Goal: Information Seeking & Learning: Compare options

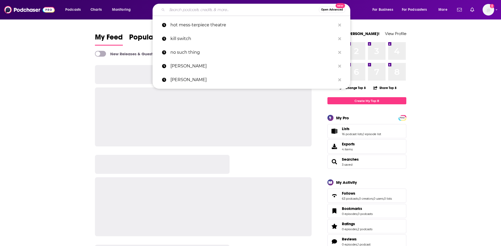
click at [197, 11] on input "Search podcasts, credits, & more..." at bounding box center [243, 10] width 152 height 8
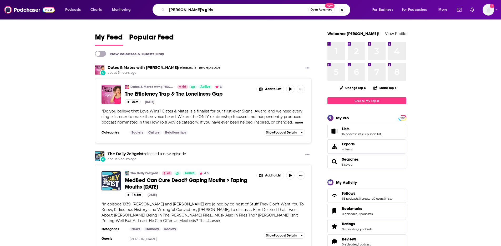
type input "[PERSON_NAME]'s girls"
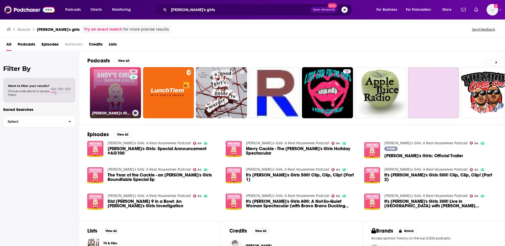
click at [104, 91] on link "64 [PERSON_NAME]'s Girls: A Real Housewives Podcast" at bounding box center [115, 92] width 51 height 51
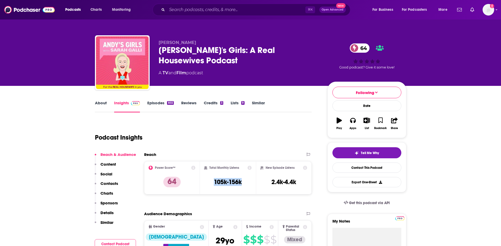
drag, startPoint x: 215, startPoint y: 182, endPoint x: 243, endPoint y: 184, distance: 28.2
click at [243, 184] on div "Total Monthly Listens 105k-156k" at bounding box center [228, 178] width 48 height 24
copy h3 "105k-156k"
click at [174, 11] on input "Search podcasts, credits, & more..." at bounding box center [236, 10] width 138 height 8
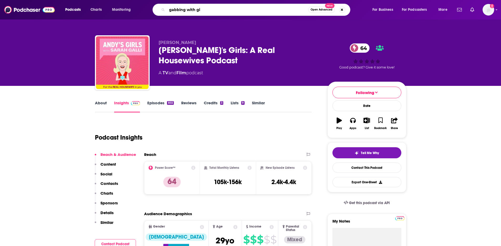
type input "gabbing with gib"
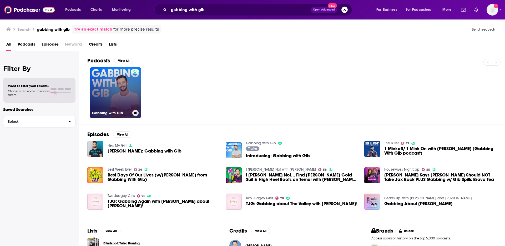
click at [117, 96] on link "Gabbing with Gib" at bounding box center [115, 92] width 51 height 51
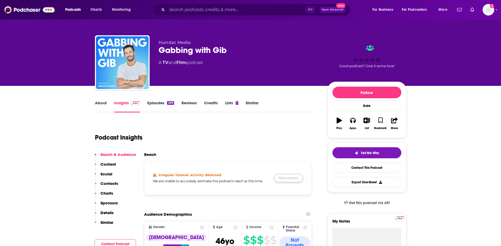
click at [295, 179] on button "Show Anyway" at bounding box center [288, 178] width 29 height 8
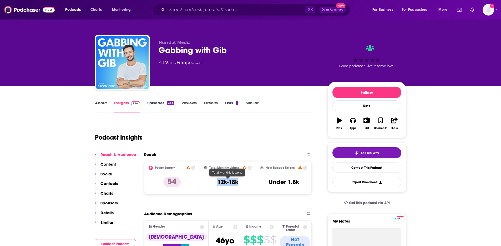
drag, startPoint x: 218, startPoint y: 182, endPoint x: 245, endPoint y: 182, distance: 26.6
click at [245, 182] on div "Total Monthly Listens 12k-18k" at bounding box center [228, 178] width 48 height 24
copy h3 "12k-18k"
click at [182, 12] on input "Search podcasts, credits, & more..." at bounding box center [236, 10] width 138 height 8
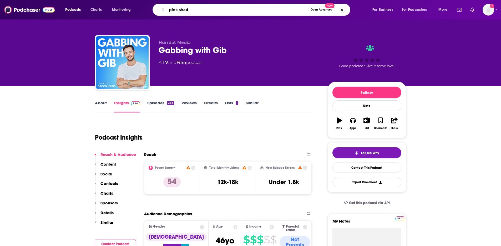
type input "pink shade"
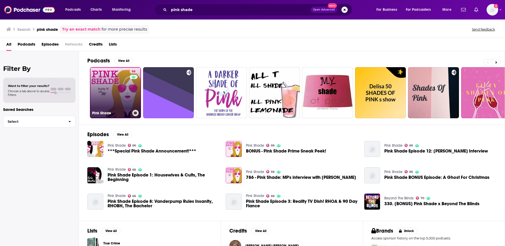
click at [106, 84] on link "66 Pink Shade" at bounding box center [115, 92] width 51 height 51
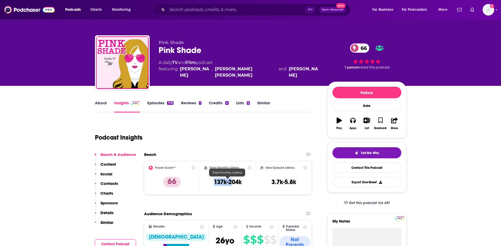
drag, startPoint x: 213, startPoint y: 182, endPoint x: 232, endPoint y: 182, distance: 19.0
click at [232, 182] on div "Total Monthly Listens 137k-204k" at bounding box center [228, 178] width 48 height 24
click at [240, 182] on h3 "137k-204k" at bounding box center [228, 182] width 28 height 8
drag, startPoint x: 244, startPoint y: 183, endPoint x: 215, endPoint y: 183, distance: 29.2
click at [215, 183] on div "Total Monthly Listens 137k-204k" at bounding box center [228, 178] width 48 height 24
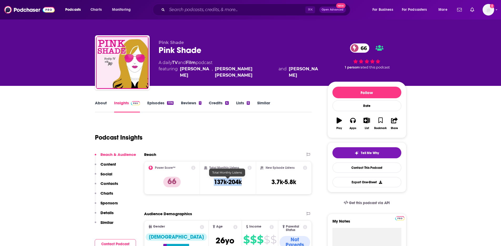
copy h3 "137k-204k"
click at [205, 8] on input "Search podcasts, credits, & more..." at bounding box center [236, 10] width 138 height 8
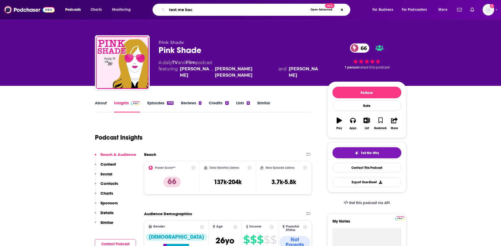
type input "text me back"
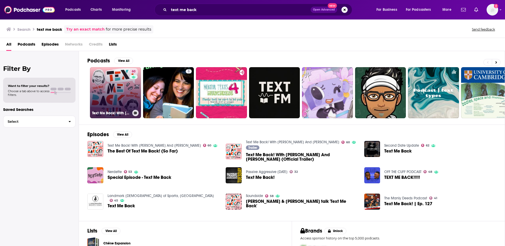
click at [123, 86] on link "60 Text Me Back! With [PERSON_NAME] And [PERSON_NAME]" at bounding box center [115, 92] width 51 height 51
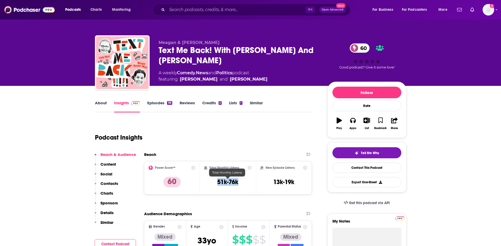
drag, startPoint x: 241, startPoint y: 181, endPoint x: 218, endPoint y: 183, distance: 22.4
click at [218, 183] on div "Total Monthly Listens 51k-76k" at bounding box center [228, 178] width 48 height 24
copy h3 "51k-76k"
